Goal: Information Seeking & Learning: Learn about a topic

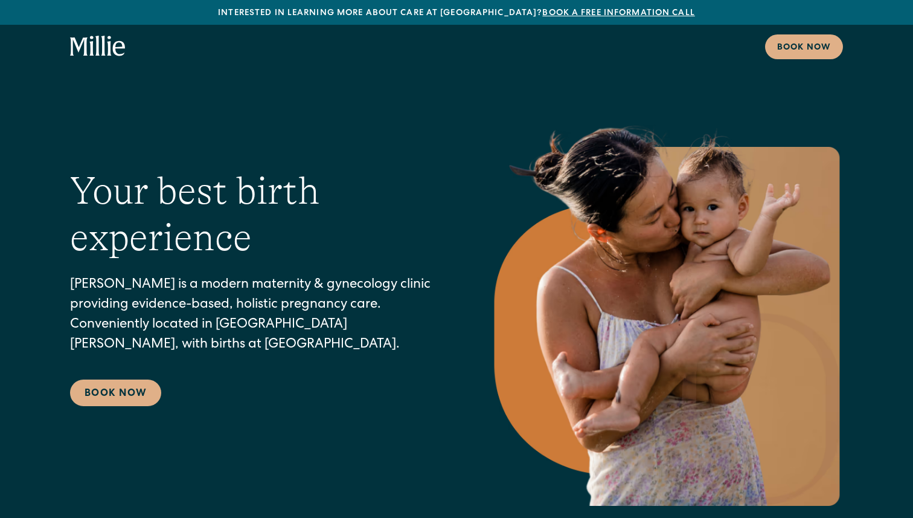
click at [115, 53] on icon "home" at bounding box center [119, 48] width 12 height 15
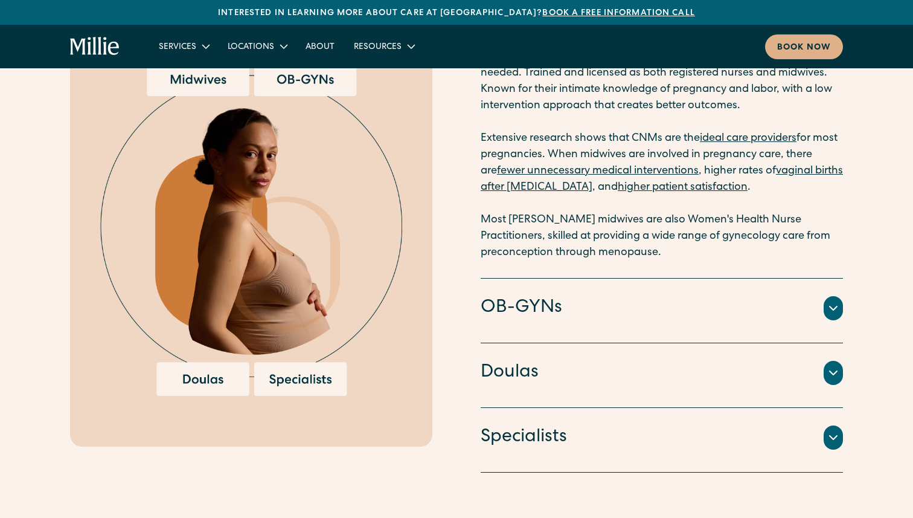
scroll to position [1753, 0]
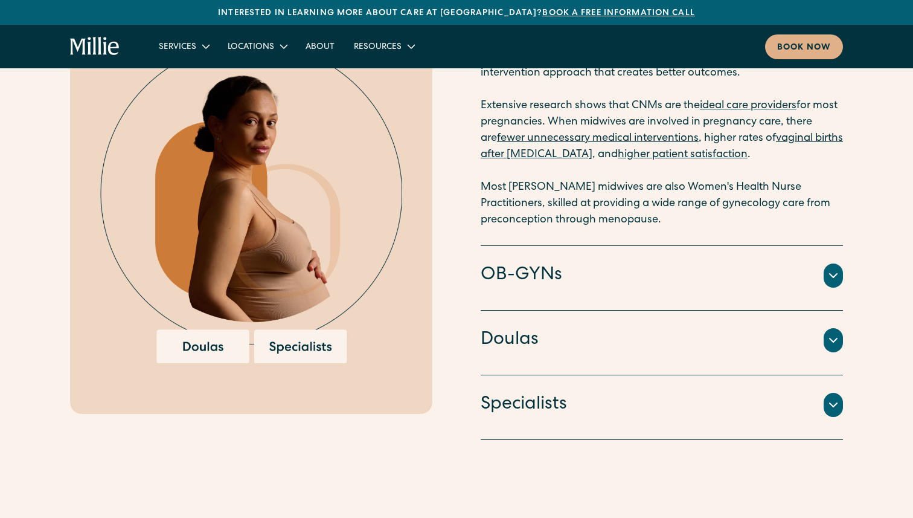
click at [828, 282] on icon at bounding box center [833, 275] width 14 height 14
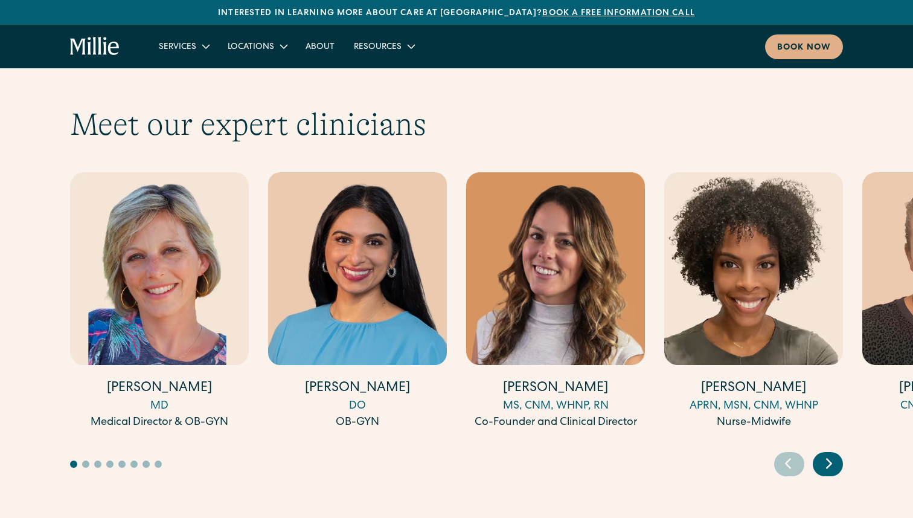
scroll to position [3657, 0]
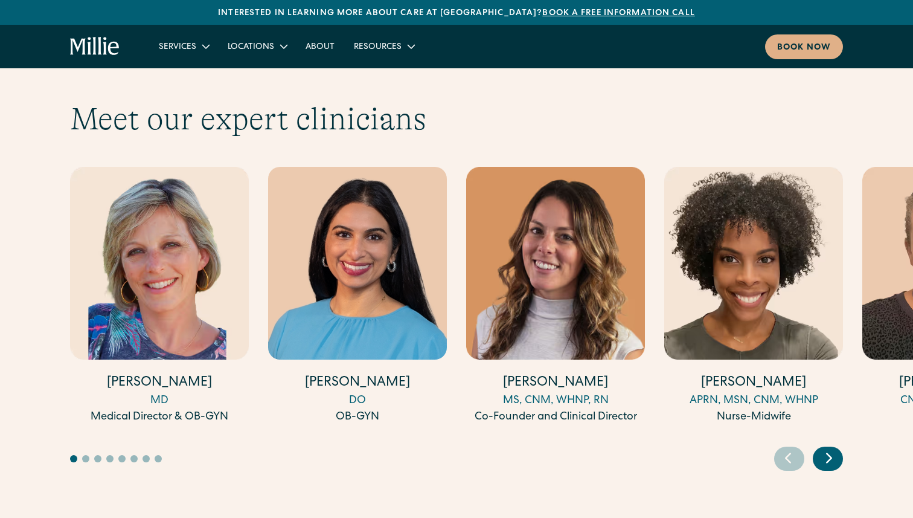
click at [358, 374] on h4 "Anisha Sarma" at bounding box center [357, 383] width 179 height 19
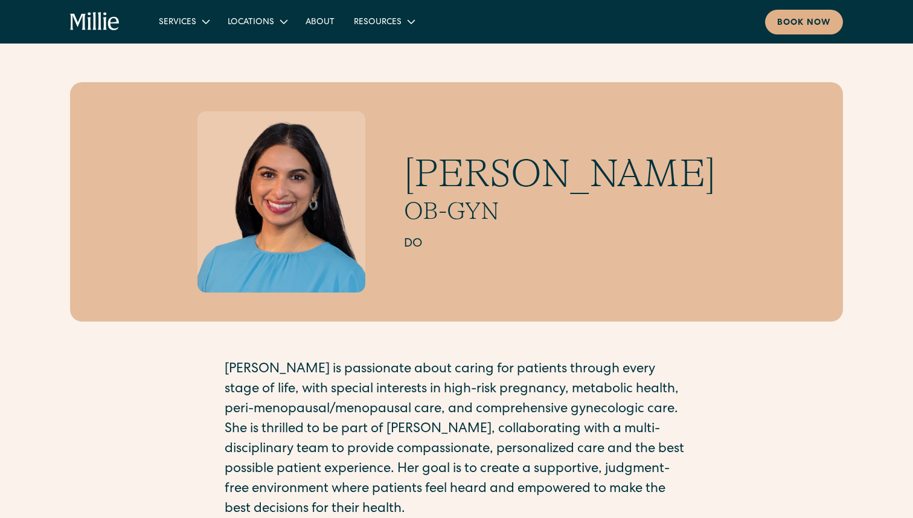
click at [651, 181] on h1 "Anisha Sarma" at bounding box center [560, 173] width 312 height 47
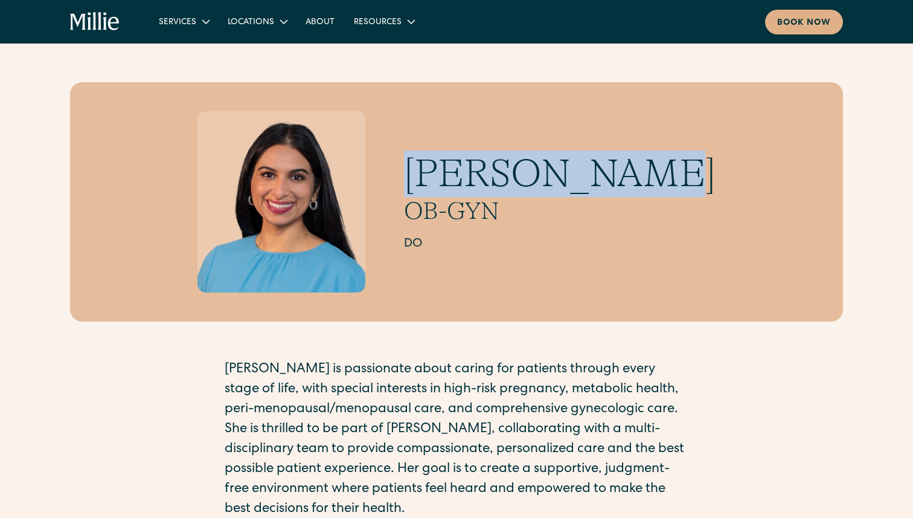
drag, startPoint x: 651, startPoint y: 181, endPoint x: 471, endPoint y: 181, distance: 180.0
click at [471, 181] on h1 "Anisha Sarma" at bounding box center [560, 173] width 312 height 47
copy h1 "Anisha Sarma"
click at [268, 167] on img at bounding box center [282, 201] width 169 height 181
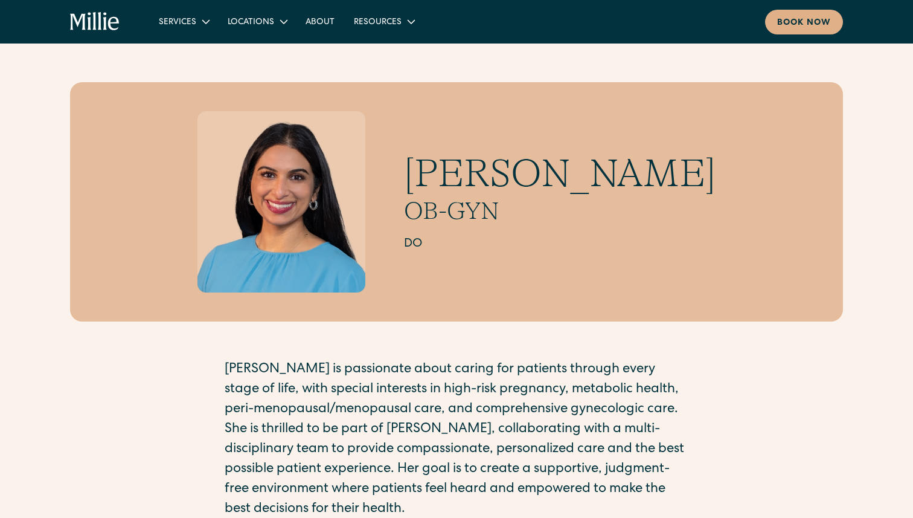
click at [51, 62] on div "Anisha Sarma OB-GYN DO Dr. Sarma is passionate about caring for patients throug…" at bounding box center [456, 320] width 913 height 555
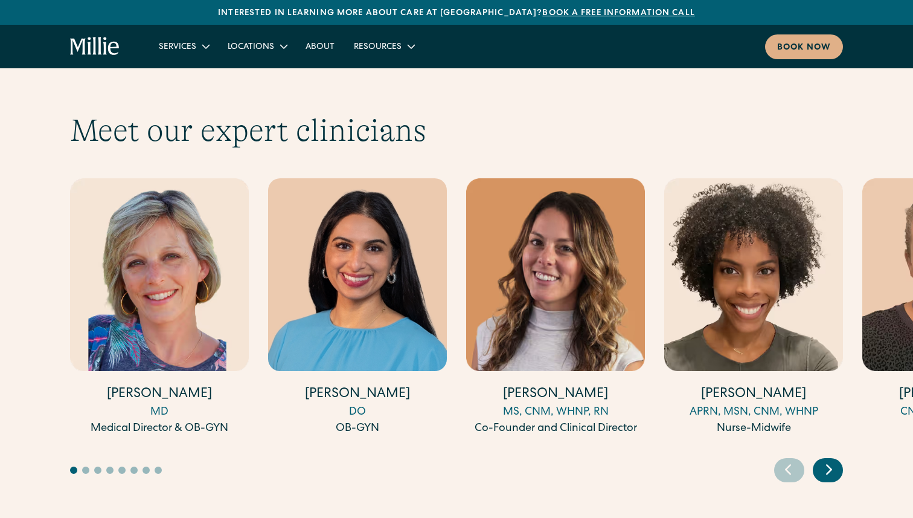
scroll to position [3703, 0]
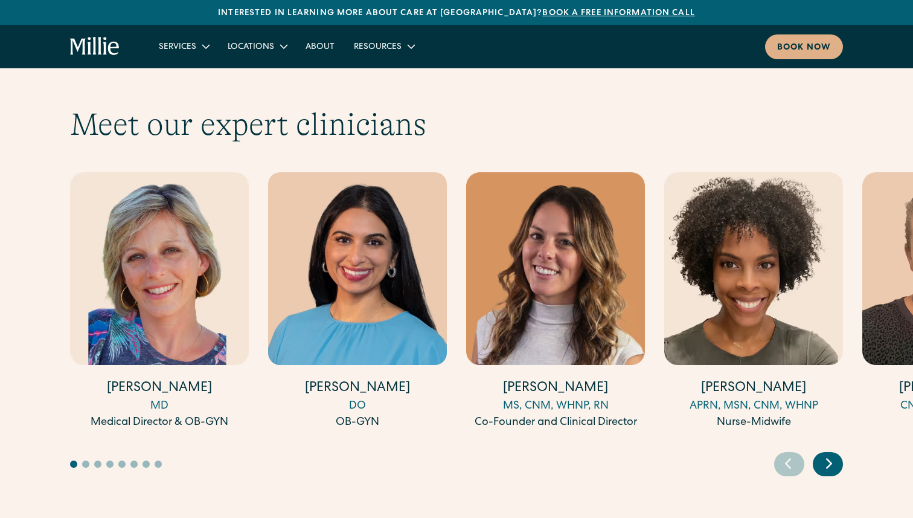
click at [175, 271] on img "1 / 17" at bounding box center [159, 268] width 179 height 193
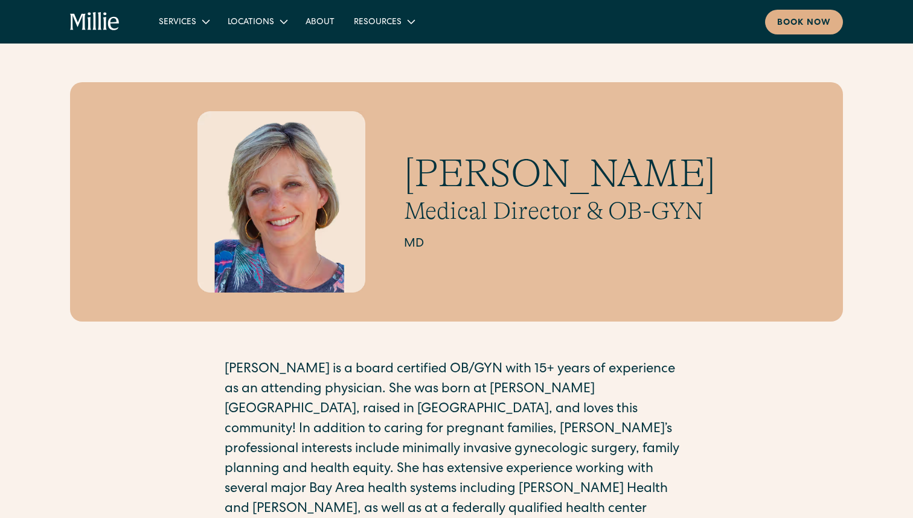
click at [448, 184] on h1 "[PERSON_NAME]" at bounding box center [560, 173] width 312 height 47
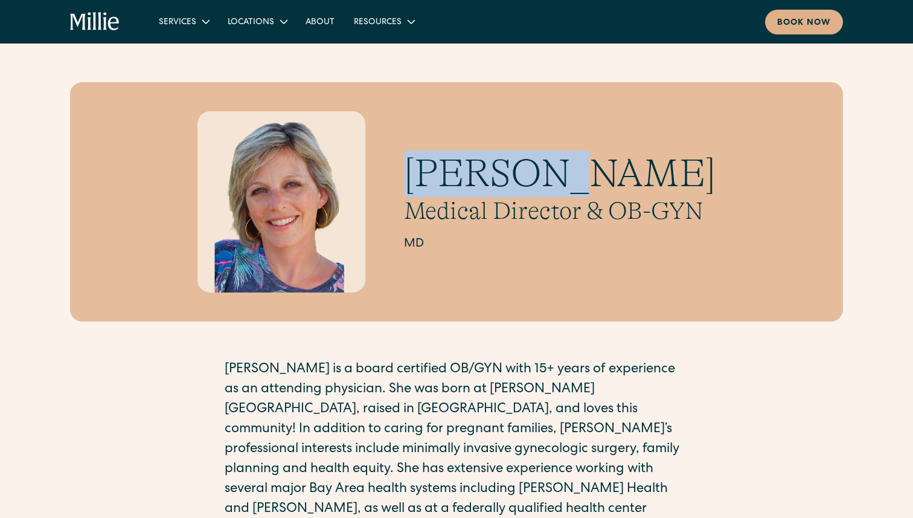
drag, startPoint x: 448, startPoint y: 184, endPoint x: 526, endPoint y: 184, distance: 77.3
click at [526, 184] on h1 "[PERSON_NAME]" at bounding box center [560, 173] width 312 height 47
copy h1 "[PERSON_NAME]"
click at [526, 184] on h1 "[PERSON_NAME]" at bounding box center [560, 173] width 312 height 47
